Goal: Information Seeking & Learning: Learn about a topic

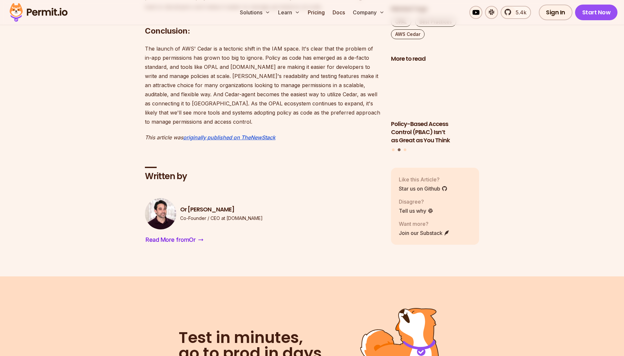
scroll to position [990, 0]
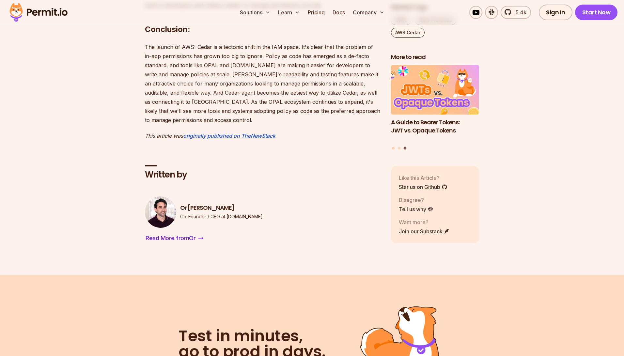
click at [392, 148] on button "Go to slide 1" at bounding box center [393, 148] width 3 height 3
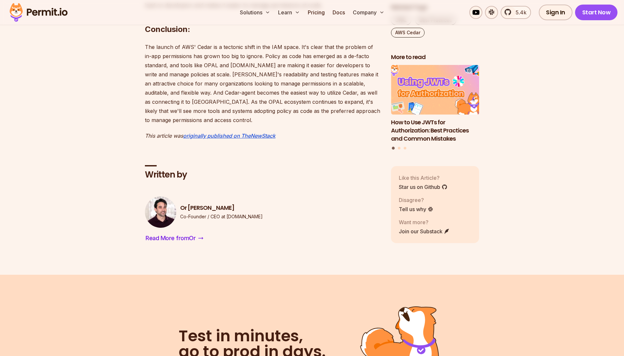
click at [413, 129] on h3 "How to Use JWTs for Authorization: Best Practices and Common Mistakes" at bounding box center [435, 131] width 88 height 24
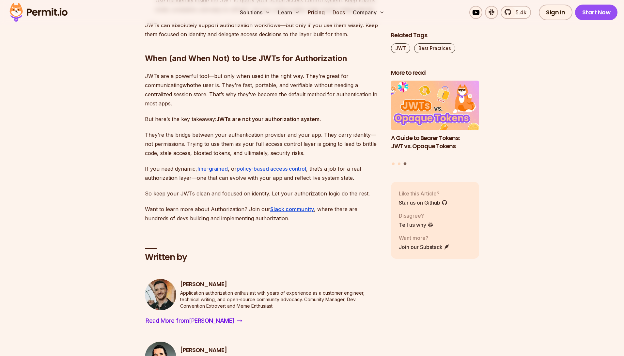
scroll to position [2545, 0]
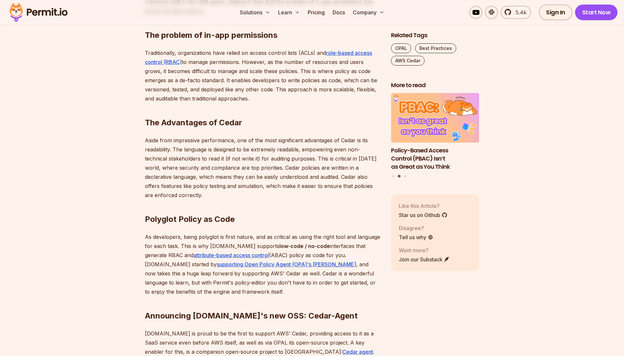
scroll to position [470, 0]
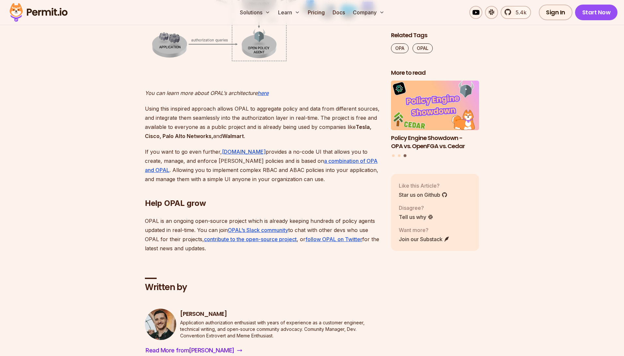
scroll to position [1554, 0]
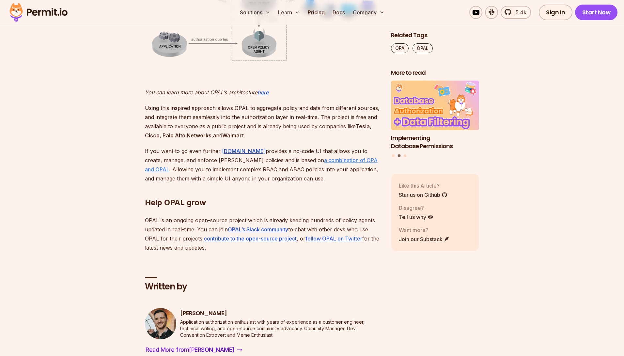
click at [300, 160] on u "a combination of OPA and OPAL" at bounding box center [261, 165] width 233 height 16
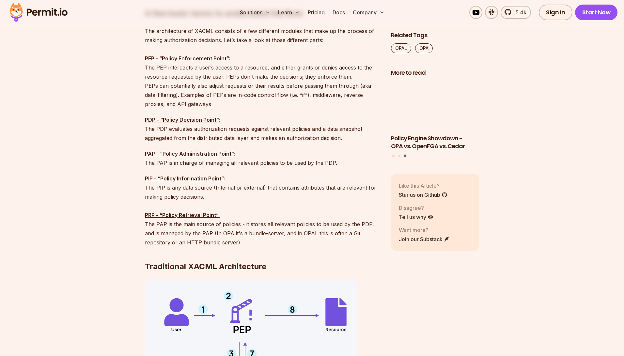
scroll to position [693, 0]
